Goal: Task Accomplishment & Management: Manage account settings

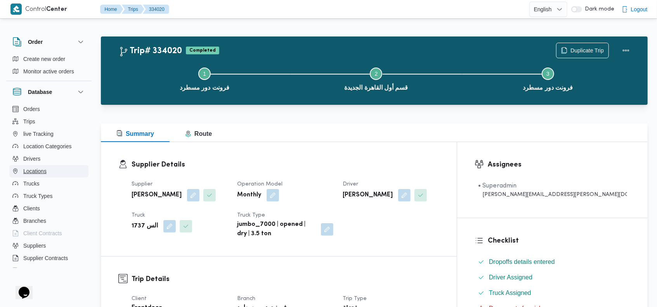
click at [51, 169] on button "Locations" at bounding box center [48, 171] width 79 height 12
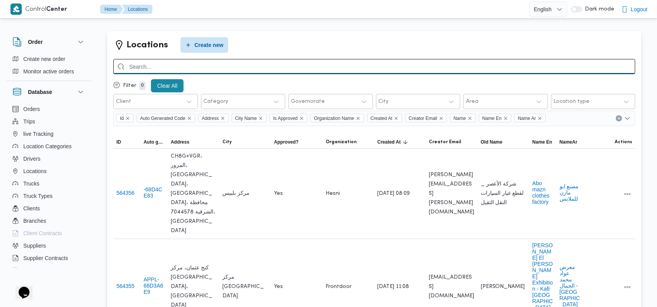
click at [456, 66] on input "search" at bounding box center [374, 66] width 522 height 15
type input "شبرامنت"
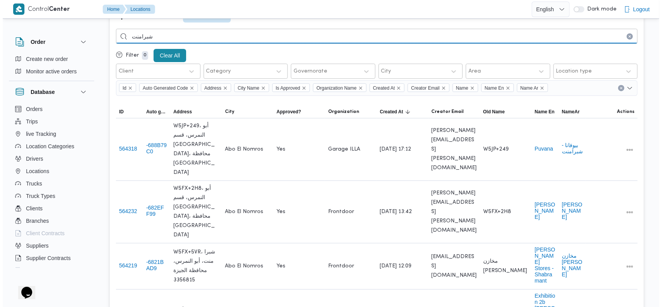
scroll to position [31, 0]
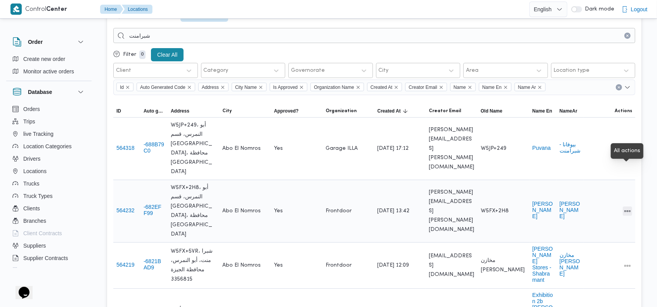
click at [627, 206] on button "All actions" at bounding box center [627, 210] width 9 height 9
click at [594, 171] on span "Edit" at bounding box center [602, 169] width 25 height 6
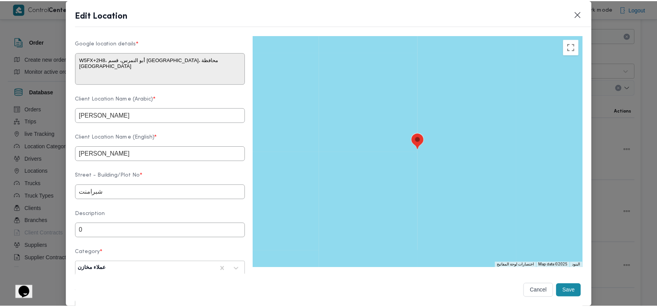
scroll to position [205, 0]
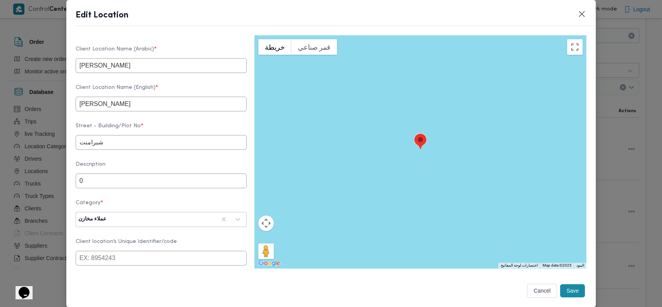
drag, startPoint x: 103, startPoint y: 110, endPoint x: 149, endPoint y: 113, distance: 46.6
click at [149, 111] on input "[PERSON_NAME]" at bounding box center [161, 104] width 171 height 15
paste input "abrama"
type input "[PERSON_NAME]"
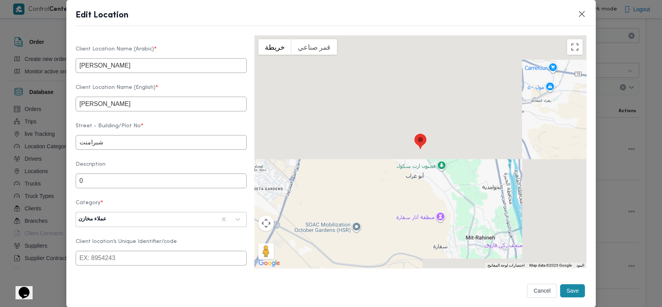
type textarea "W5FX+5VR، شبرا منت، [GEOGRAPHIC_DATA]، [GEOGRAPHIC_DATA] 3356815، [GEOGRAPHIC_D…"
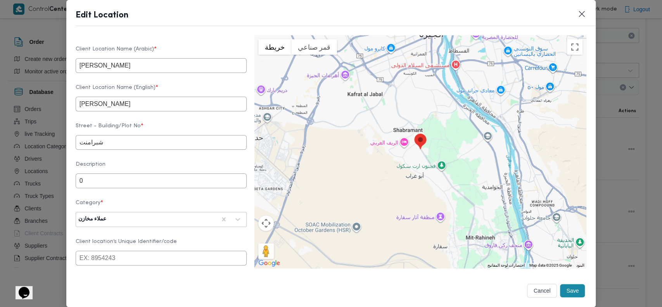
type input "[PERSON_NAME]"
click at [171, 125] on form "Client Name Select client name first and then fill the location details Client …" at bounding box center [161, 75] width 171 height 475
click at [566, 288] on button "Save" at bounding box center [572, 290] width 25 height 13
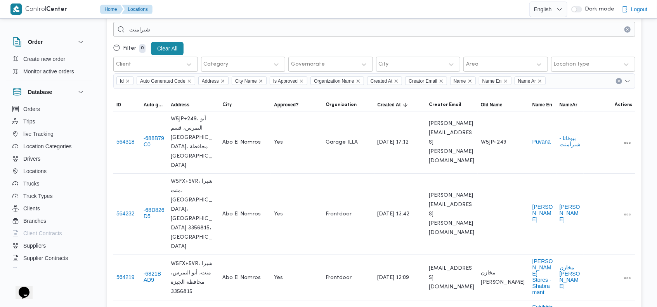
scroll to position [0, 0]
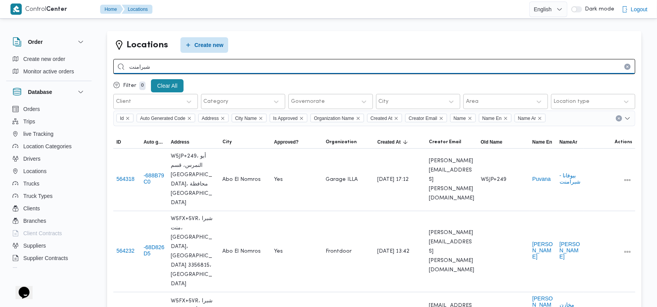
click at [391, 67] on input "شبرامنت" at bounding box center [374, 66] width 522 height 15
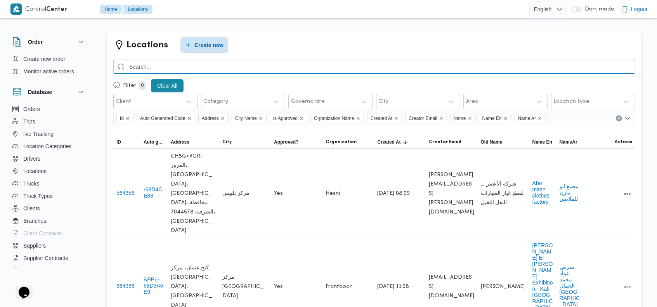
scroll to position [366, 0]
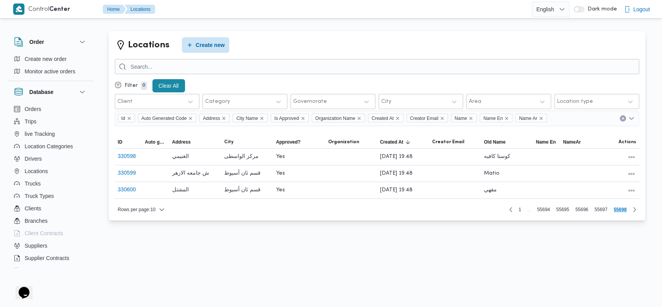
click at [466, 35] on div "Locations Create new Filter 0 Clear All Client Category Governorate City Area L…" at bounding box center [377, 125] width 537 height 189
click at [312, 33] on div "Locations Create new Filter 0 Clear All Client Category Governorate City Area L…" at bounding box center [377, 125] width 537 height 189
click at [426, 44] on div "Locations Create new" at bounding box center [377, 45] width 525 height 16
click at [376, 33] on div "Locations Create new Filter 0 Clear All Client Category Governorate City Area L…" at bounding box center [377, 125] width 537 height 189
click at [517, 214] on span "1" at bounding box center [520, 209] width 9 height 9
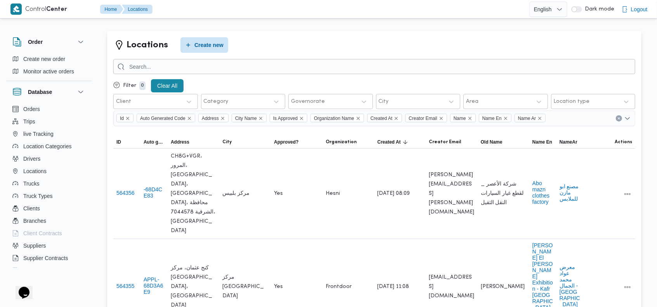
click at [377, 40] on div "Locations Create new" at bounding box center [374, 45] width 522 height 16
